Goal: Task Accomplishment & Management: Complete application form

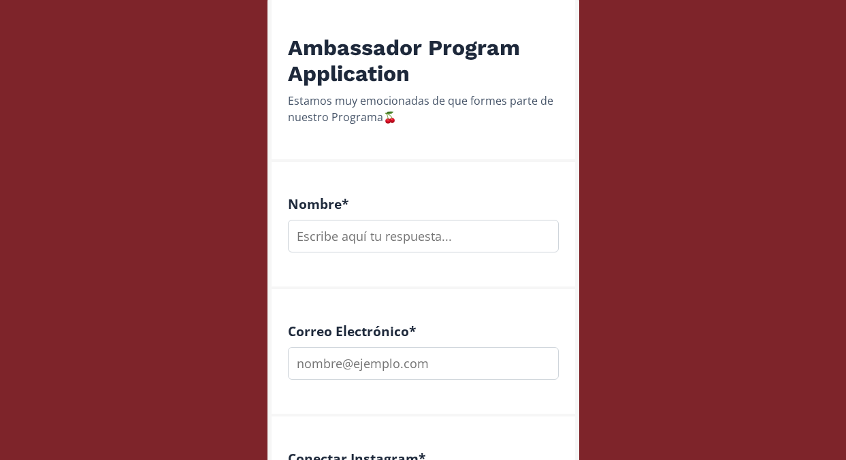
scroll to position [250, 0]
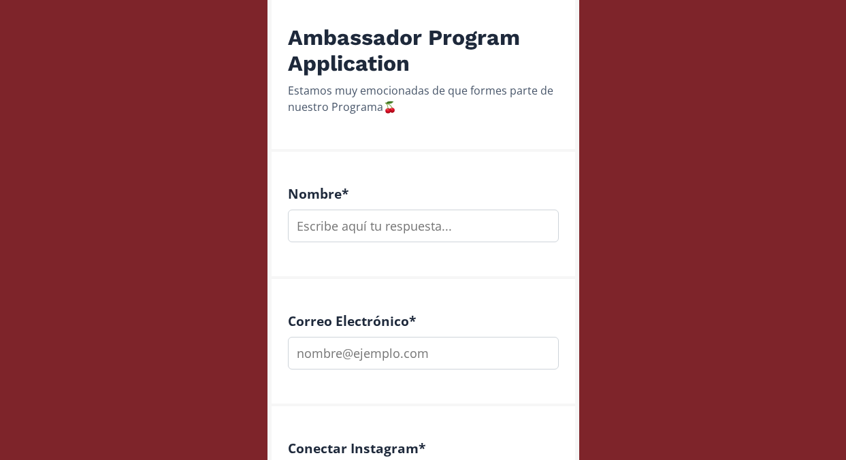
click at [510, 223] on input "text" at bounding box center [423, 226] width 271 height 33
type input "[PERSON_NAME]"
click at [462, 342] on input "email" at bounding box center [423, 353] width 271 height 33
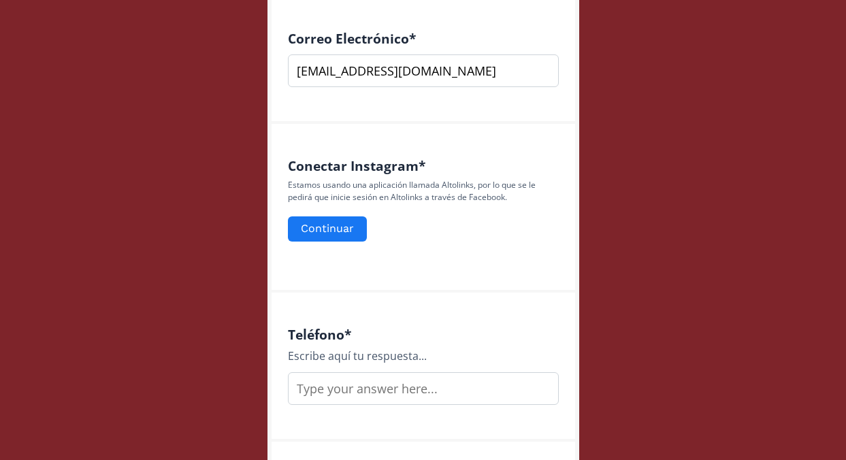
scroll to position [531, 0]
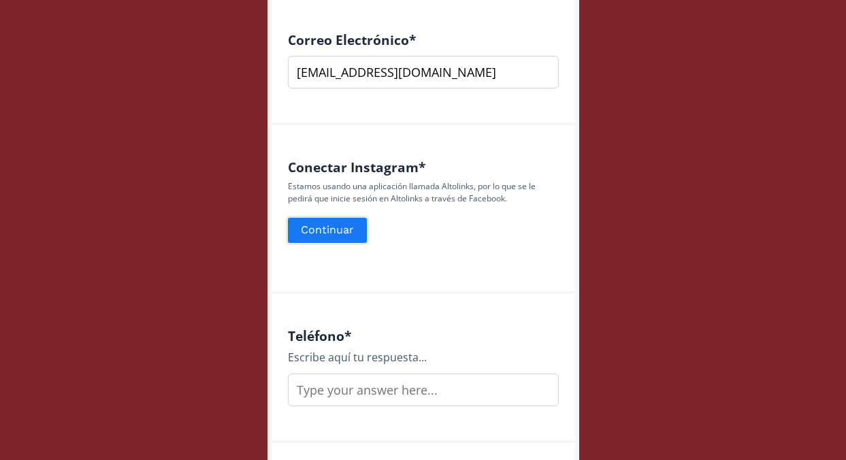
type input "[EMAIL_ADDRESS][DOMAIN_NAME]"
click at [322, 228] on button "Continuar" at bounding box center [327, 230] width 83 height 29
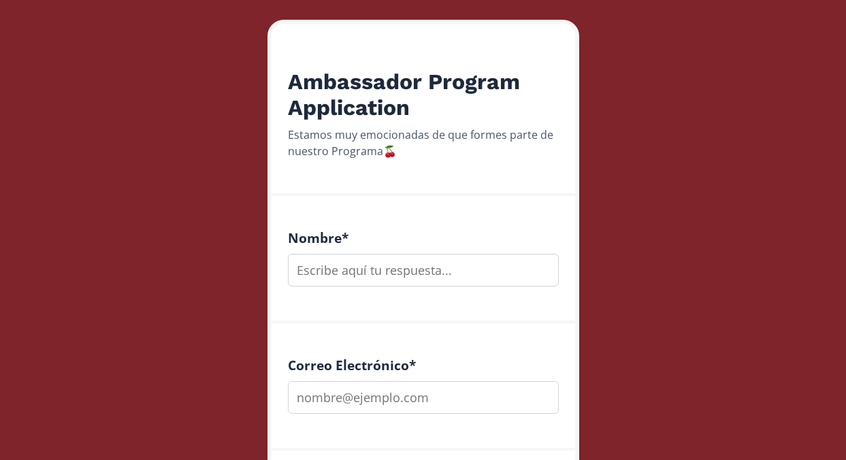
scroll to position [208, 0]
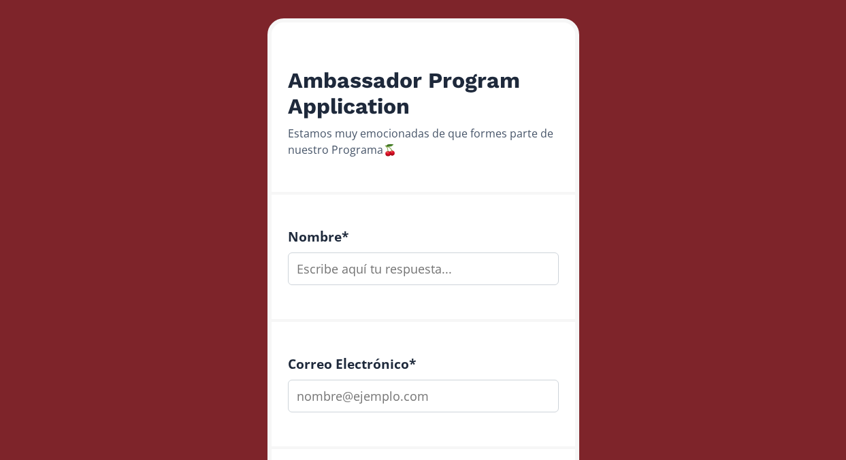
click at [437, 271] on input "text" at bounding box center [423, 268] width 271 height 33
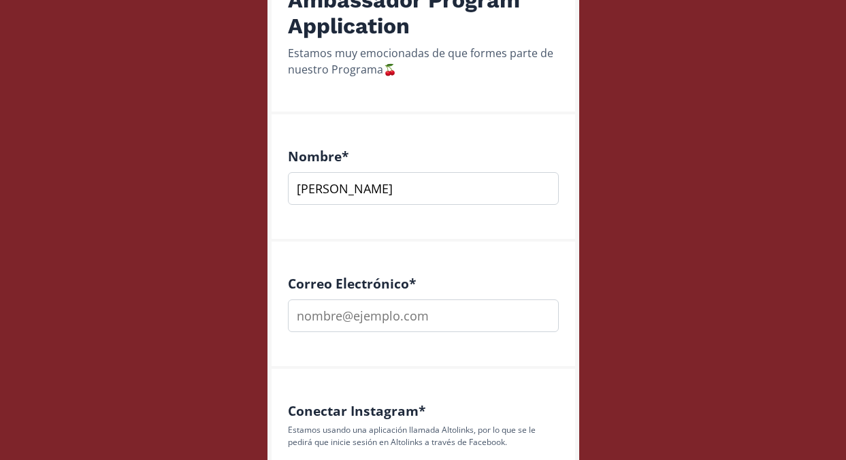
type input "[PERSON_NAME]"
click at [431, 315] on input "email" at bounding box center [423, 315] width 271 height 33
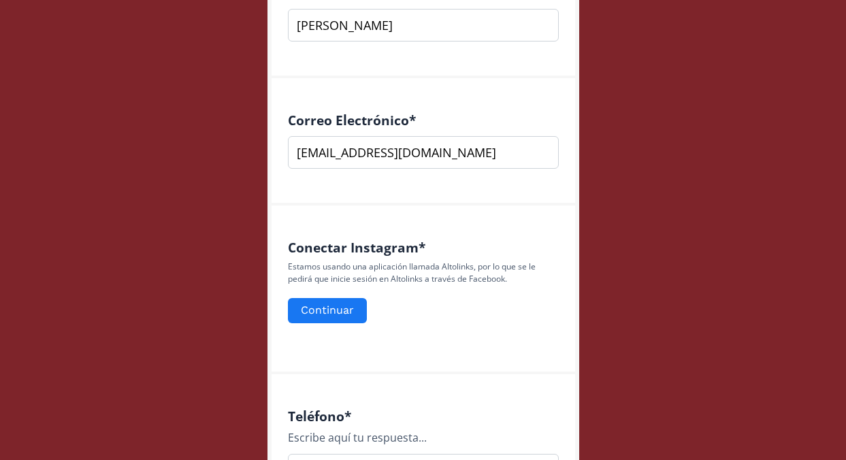
scroll to position [453, 0]
type input "[EMAIL_ADDRESS][DOMAIN_NAME]"
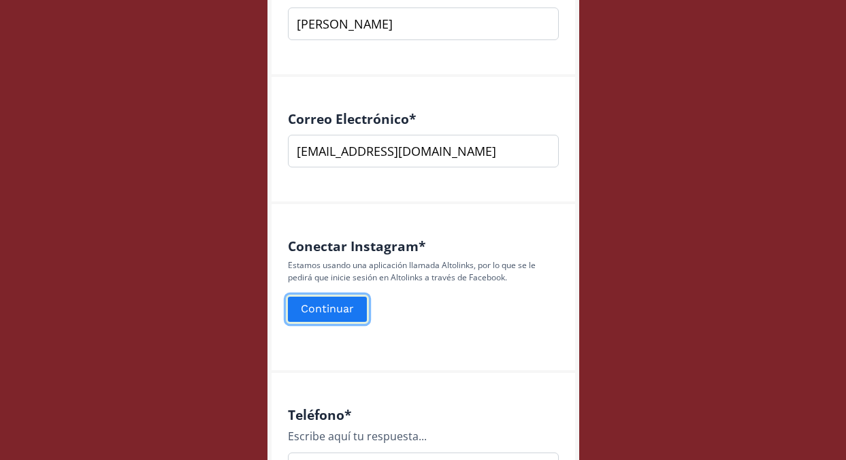
click at [338, 308] on button "Continuar" at bounding box center [327, 309] width 83 height 29
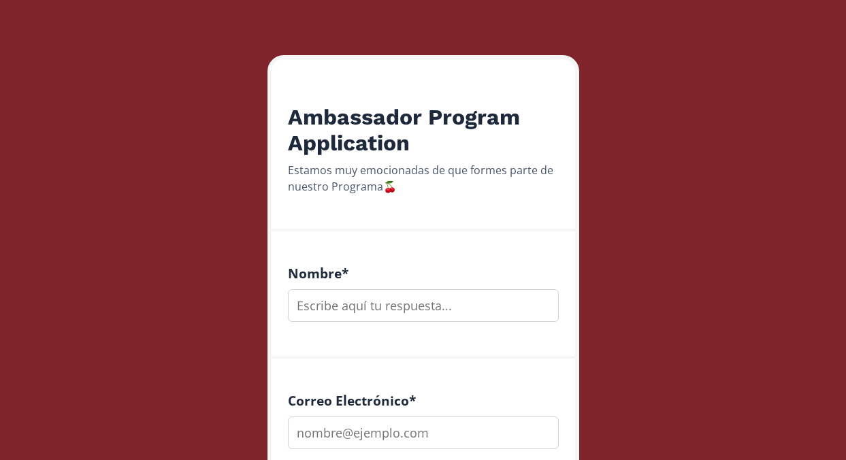
scroll to position [188, 0]
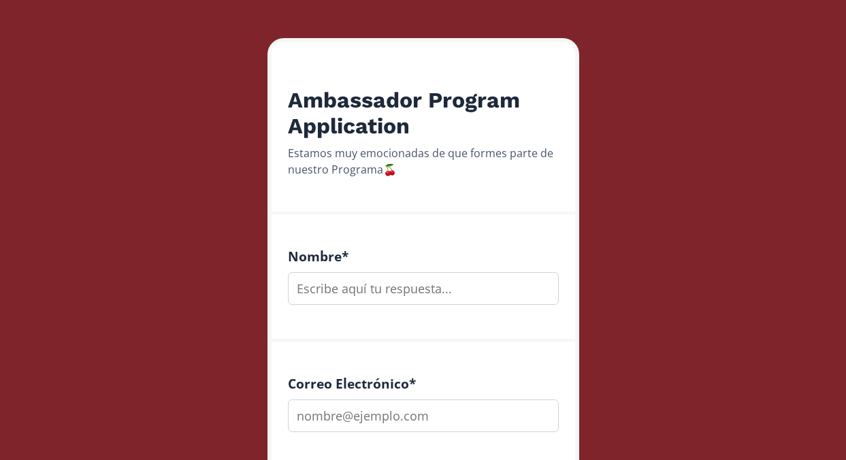
click at [436, 287] on input "text" at bounding box center [423, 288] width 271 height 33
type input "[PERSON_NAME]"
click at [414, 416] on input "email" at bounding box center [423, 415] width 271 height 33
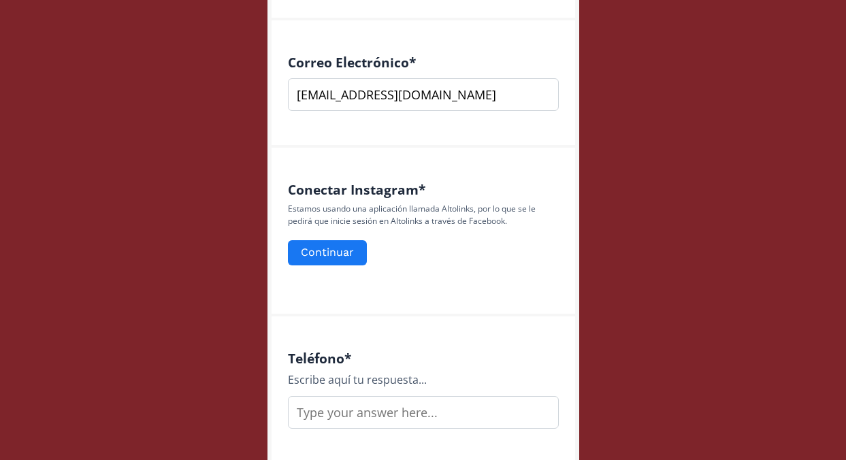
scroll to position [579, 0]
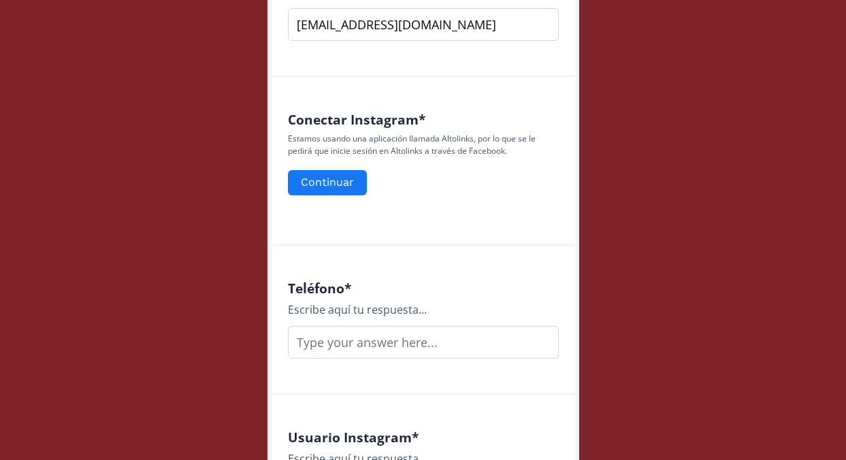
type input "[EMAIL_ADDRESS][DOMAIN_NAME]"
click at [359, 346] on input "text" at bounding box center [423, 342] width 271 height 33
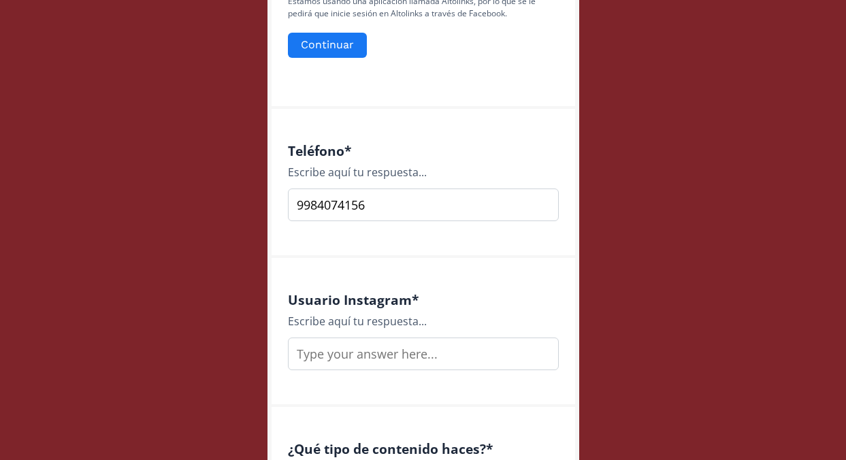
scroll to position [757, 0]
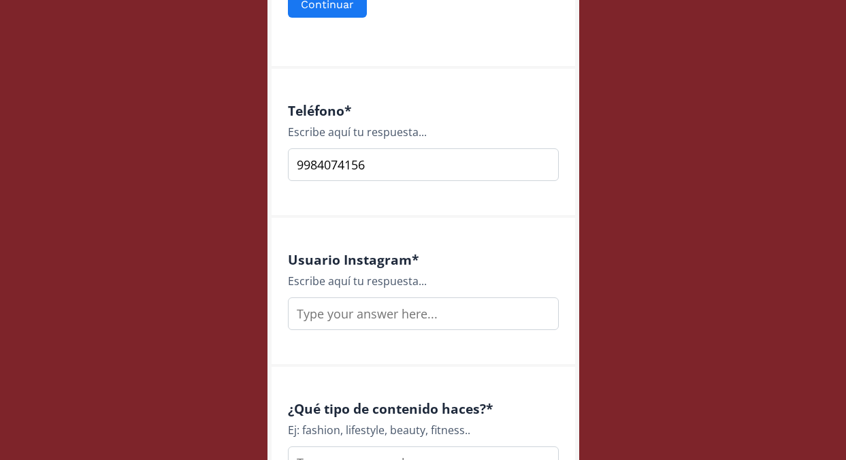
type input "9984074156"
click at [361, 314] on input "text" at bounding box center [423, 313] width 271 height 33
type input "M"
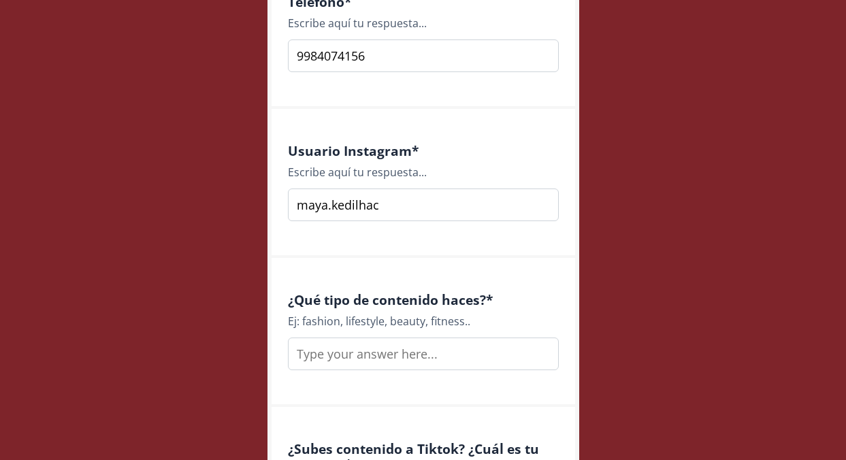
scroll to position [872, 0]
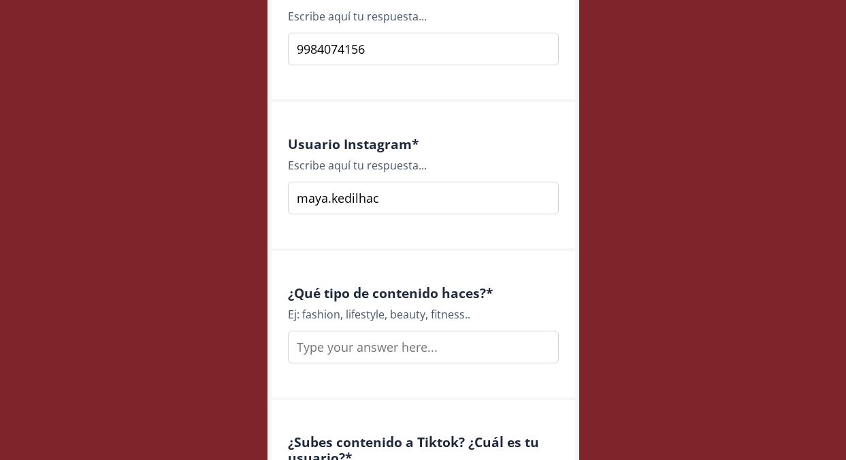
type input "maya.kedilhac"
click at [391, 353] on input "text" at bounding box center [423, 347] width 271 height 33
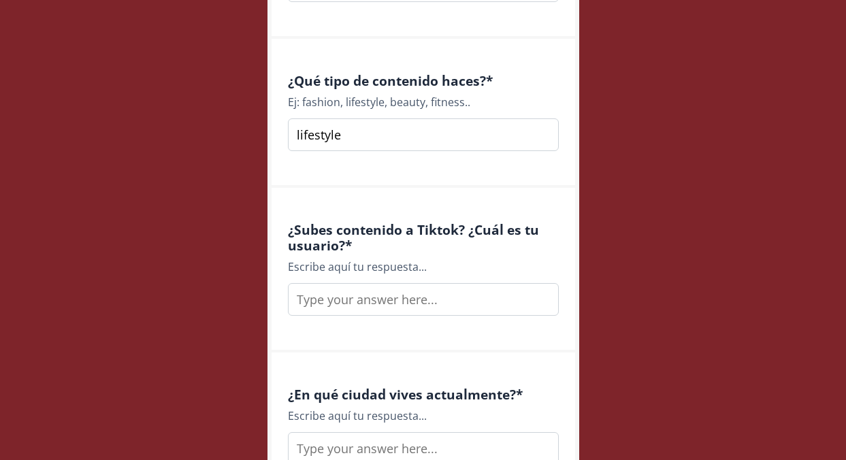
scroll to position [1084, 0]
type input "lifestyle"
click at [386, 299] on input "text" at bounding box center [423, 300] width 271 height 33
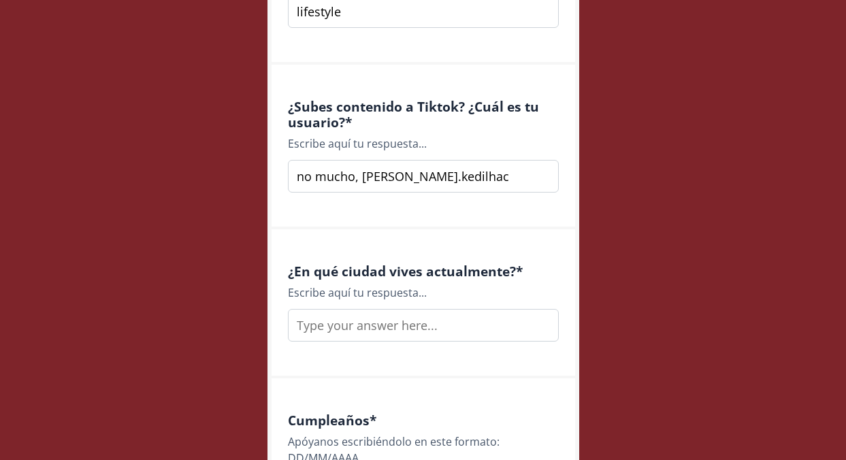
scroll to position [1207, 0]
type input "no mucho, [PERSON_NAME].kedilhac"
click at [426, 331] on input "text" at bounding box center [423, 326] width 271 height 33
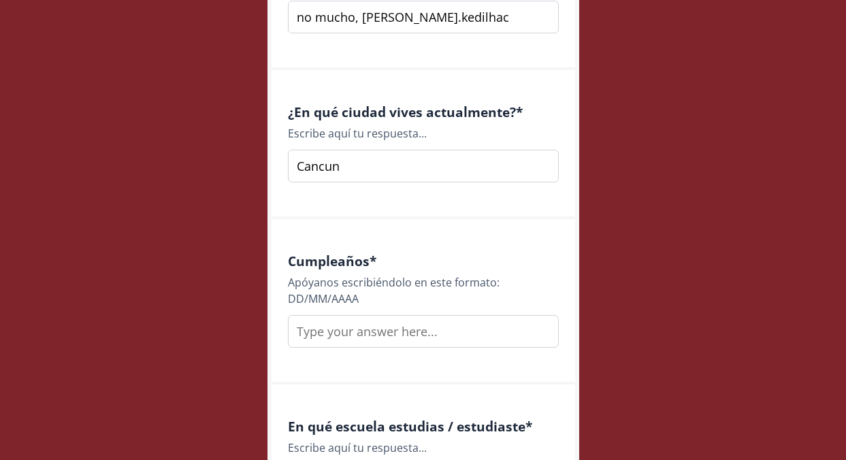
scroll to position [1377, 0]
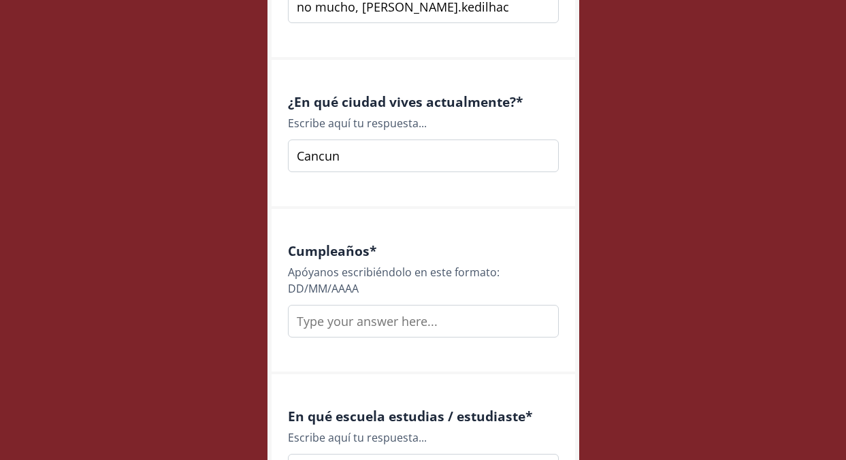
type input "Cancun"
click at [449, 320] on input "text" at bounding box center [423, 321] width 271 height 33
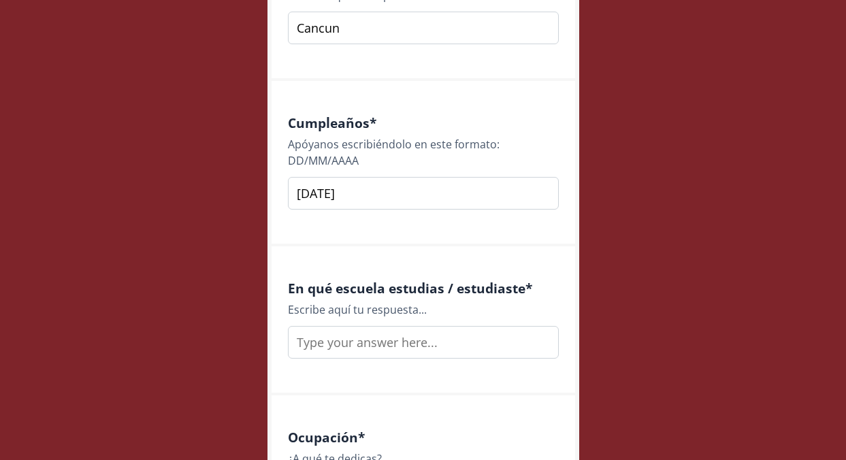
scroll to position [1505, 0]
type input "[DATE]"
click at [435, 344] on input "text" at bounding box center [423, 343] width 271 height 33
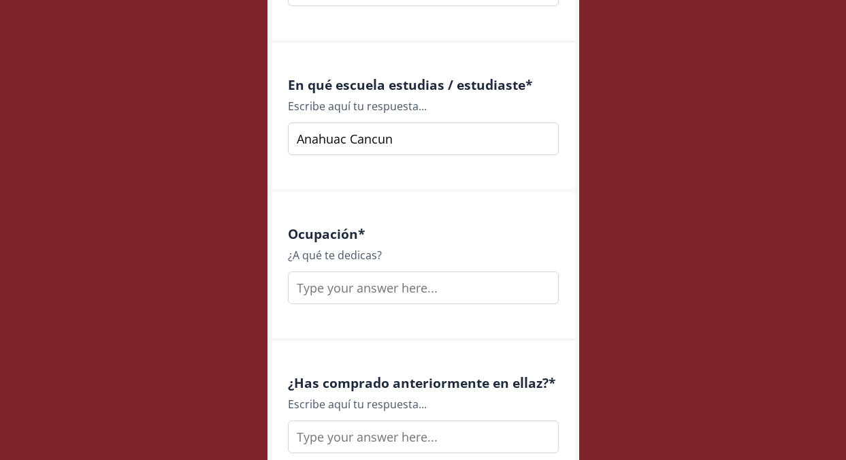
scroll to position [1711, 0]
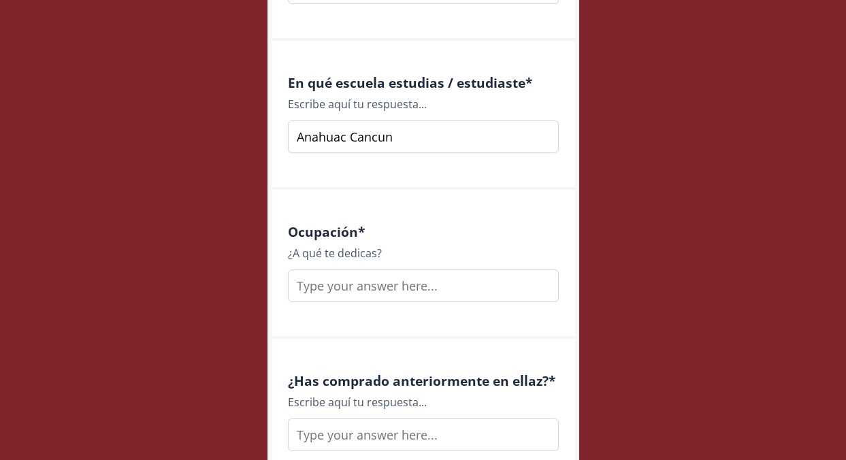
type input "Anahuac Cancun"
click at [390, 287] on input "text" at bounding box center [423, 285] width 271 height 33
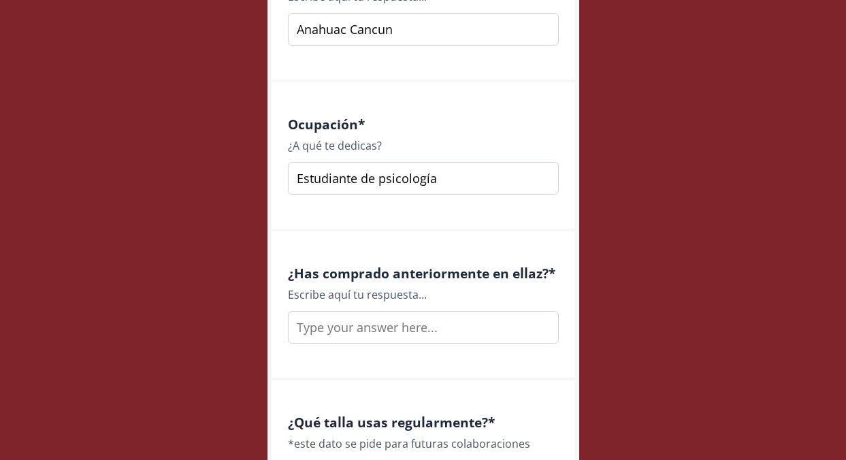
scroll to position [1818, 0]
type input "Estudiante de psicología"
click at [374, 335] on input "text" at bounding box center [423, 328] width 271 height 33
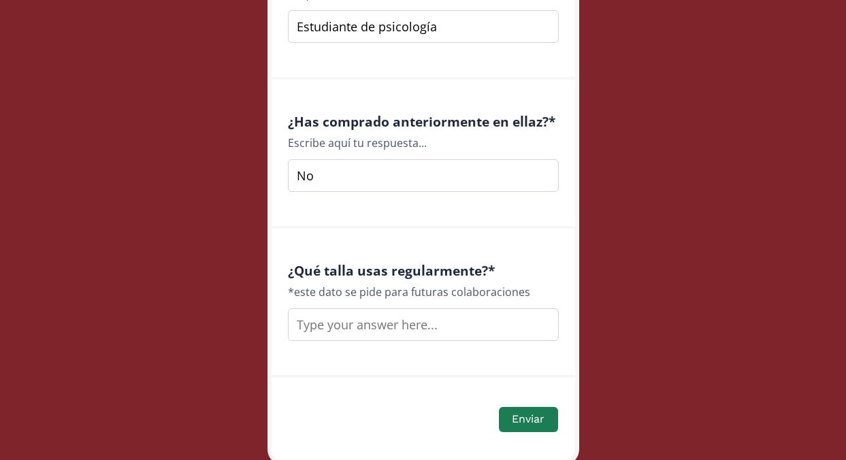
scroll to position [1980, 0]
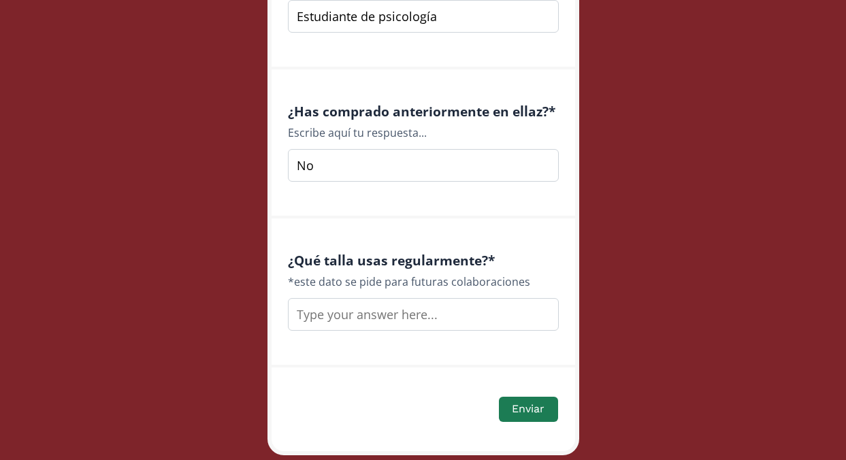
type input "No"
click at [366, 315] on input "text" at bounding box center [423, 314] width 271 height 33
type input "xs"
click at [520, 408] on button "Enviar" at bounding box center [528, 409] width 63 height 29
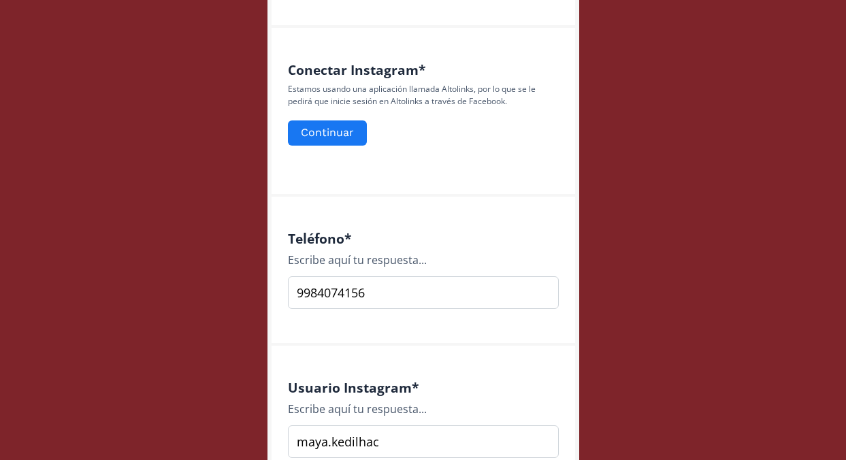
scroll to position [549, 0]
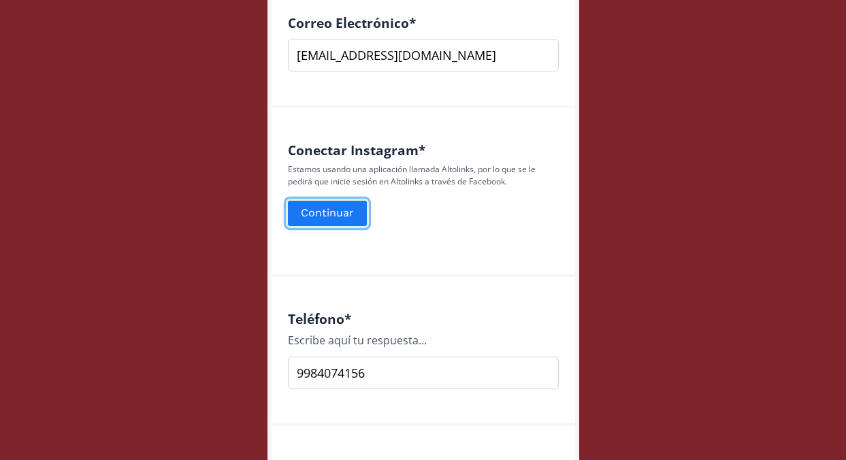
click at [331, 216] on button "Continuar" at bounding box center [327, 213] width 83 height 29
